Goal: Obtain resource: Obtain resource

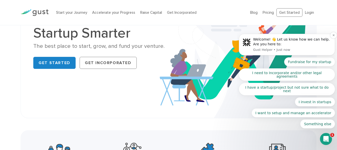
scroll to position [41, 0]
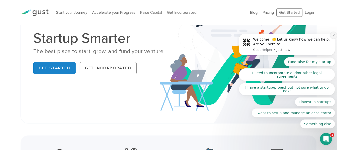
click at [330, 39] on button "Dismiss notification" at bounding box center [333, 35] width 7 height 7
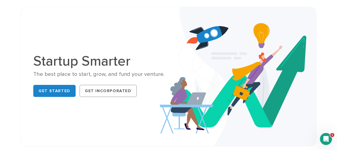
scroll to position [0, 0]
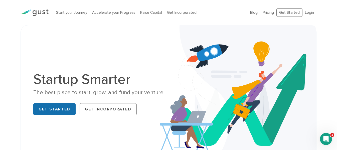
click at [56, 110] on link "Get Started" at bounding box center [54, 109] width 42 height 12
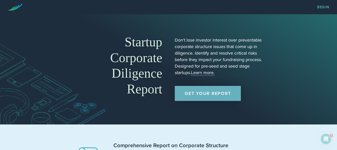
click at [212, 96] on link "Get Your Report" at bounding box center [208, 93] width 66 height 15
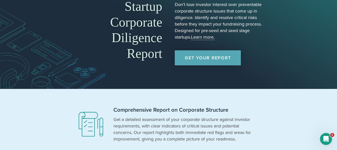
scroll to position [35, 0]
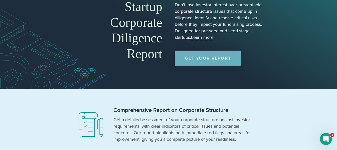
click at [205, 58] on link "Get Your Report" at bounding box center [208, 58] width 66 height 15
